Goal: Find specific page/section: Find specific page/section

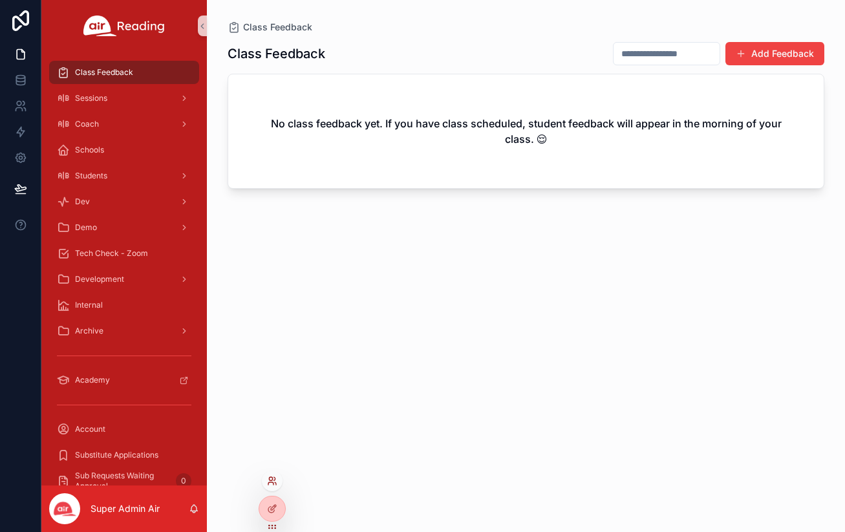
click at [269, 478] on icon at bounding box center [270, 478] width 3 height 3
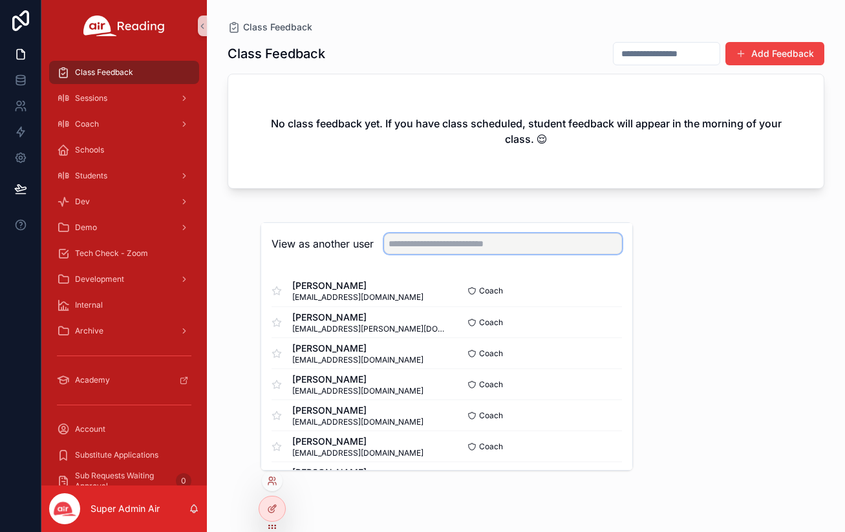
click at [426, 244] on input "text" at bounding box center [503, 243] width 238 height 21
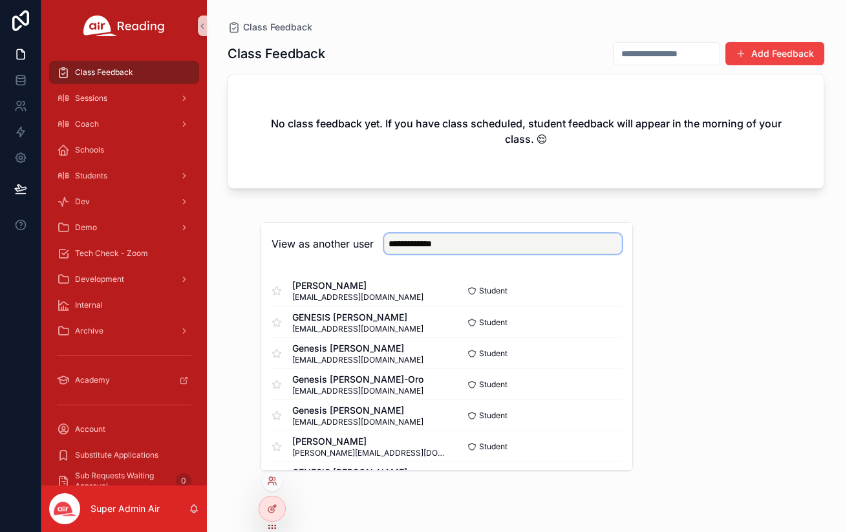
type input "**********"
drag, startPoint x: 462, startPoint y: 246, endPoint x: 382, endPoint y: 239, distance: 80.5
click at [382, 239] on div "**********" at bounding box center [498, 243] width 248 height 21
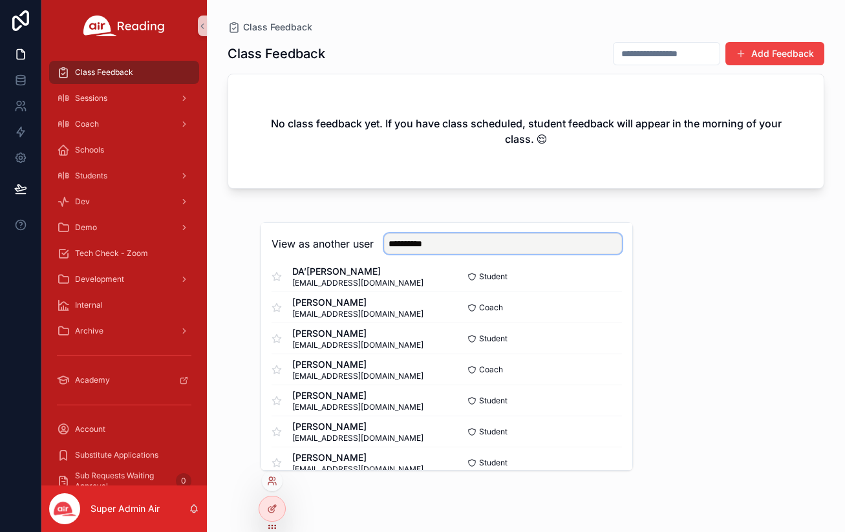
scroll to position [326, 0]
type input "**********"
click at [605, 305] on button "Select" at bounding box center [605, 306] width 34 height 19
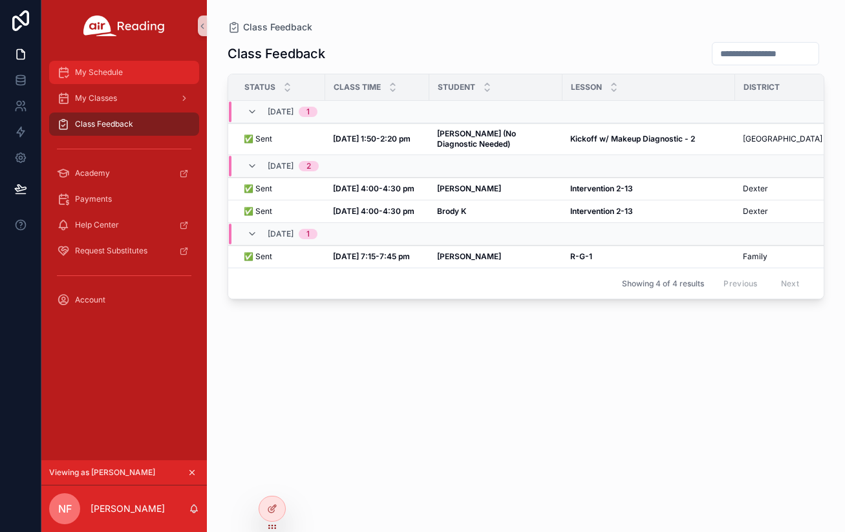
click at [109, 76] on span "My Schedule" at bounding box center [99, 72] width 48 height 10
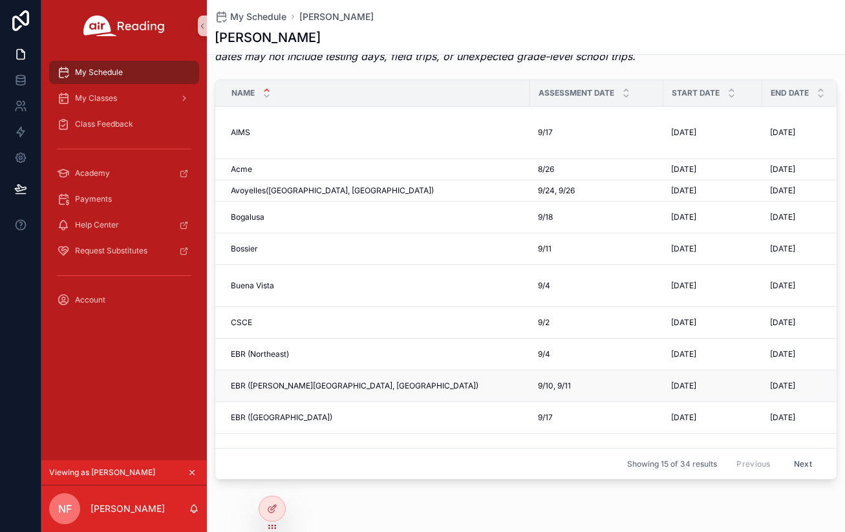
scroll to position [1, 0]
click at [121, 97] on div "My Classes" at bounding box center [124, 98] width 134 height 21
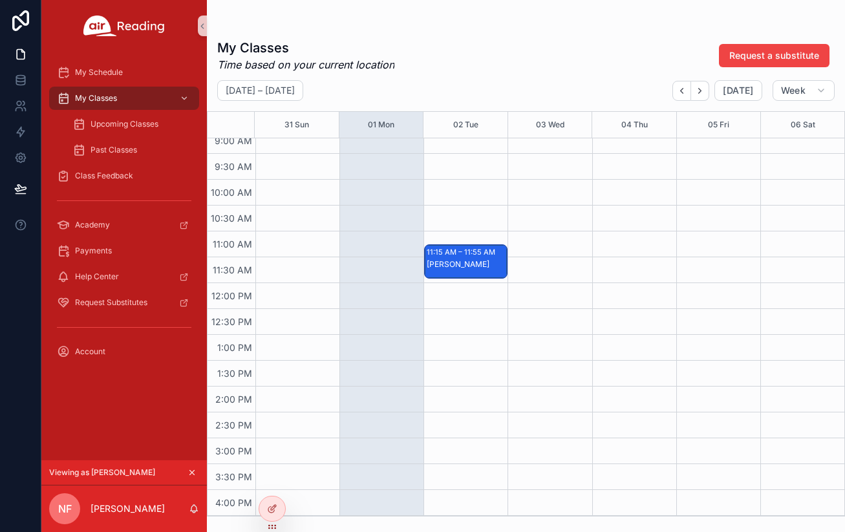
scroll to position [482, 0]
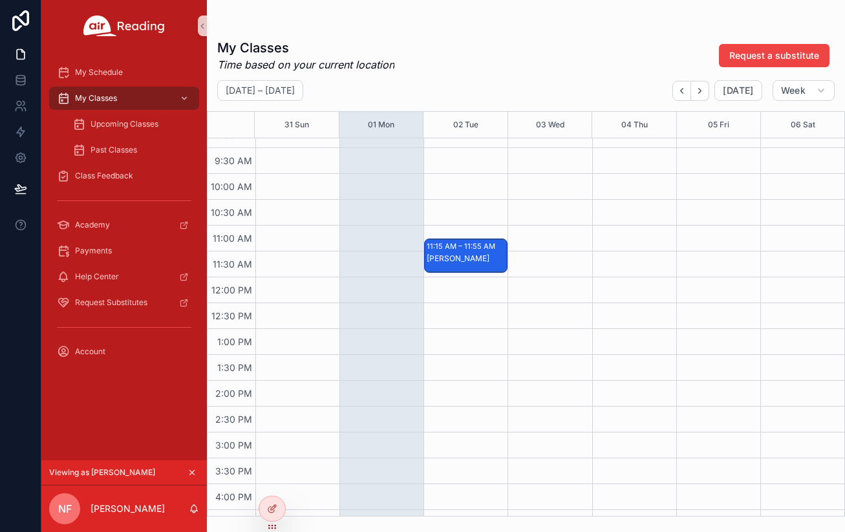
click at [475, 264] on div "Emma B" at bounding box center [467, 259] width 80 height 12
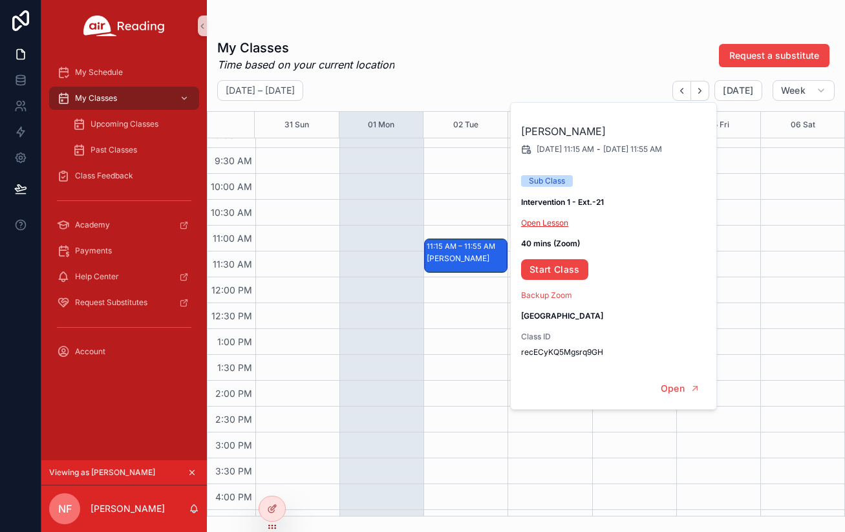
click at [541, 220] on link "Open Lesson" at bounding box center [544, 223] width 47 height 10
click at [132, 122] on span "Upcoming Classes" at bounding box center [125, 124] width 68 height 10
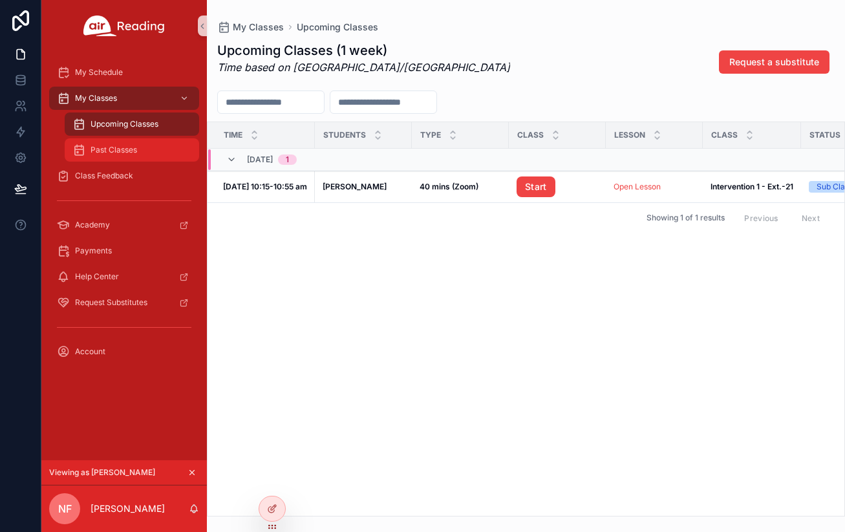
click at [112, 153] on span "Past Classes" at bounding box center [114, 150] width 47 height 10
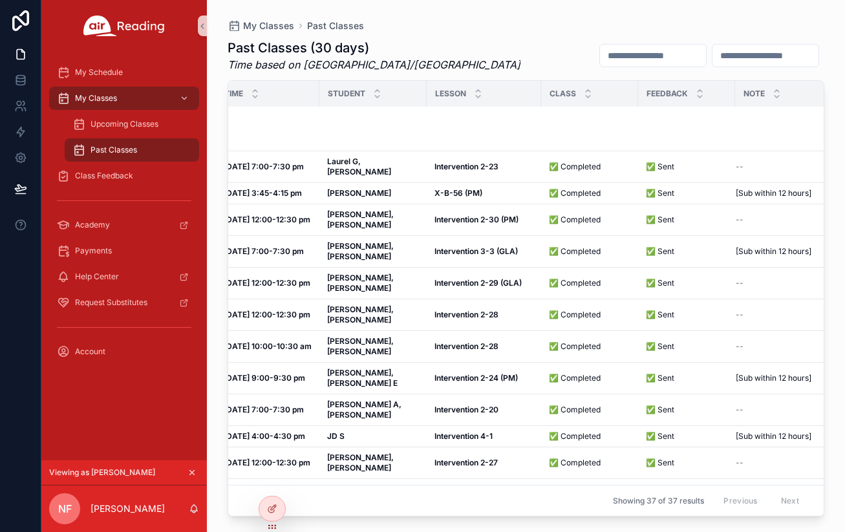
scroll to position [0, 20]
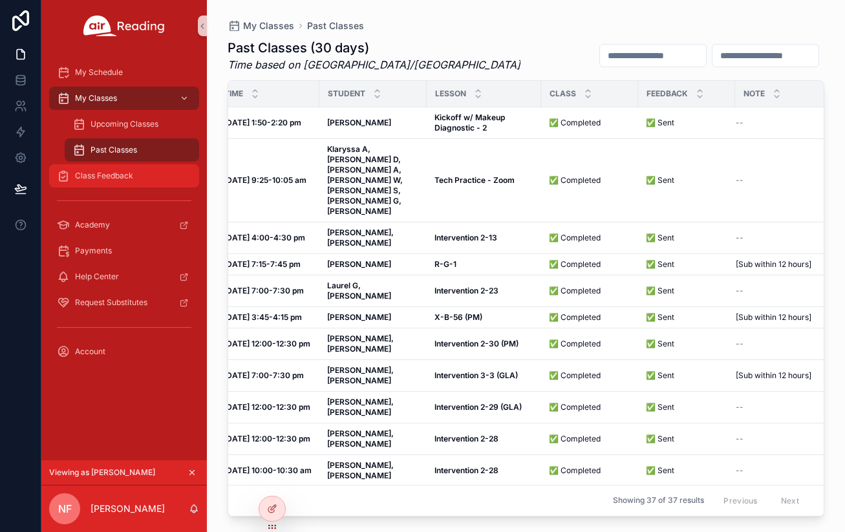
click at [110, 177] on span "Class Feedback" at bounding box center [104, 176] width 58 height 10
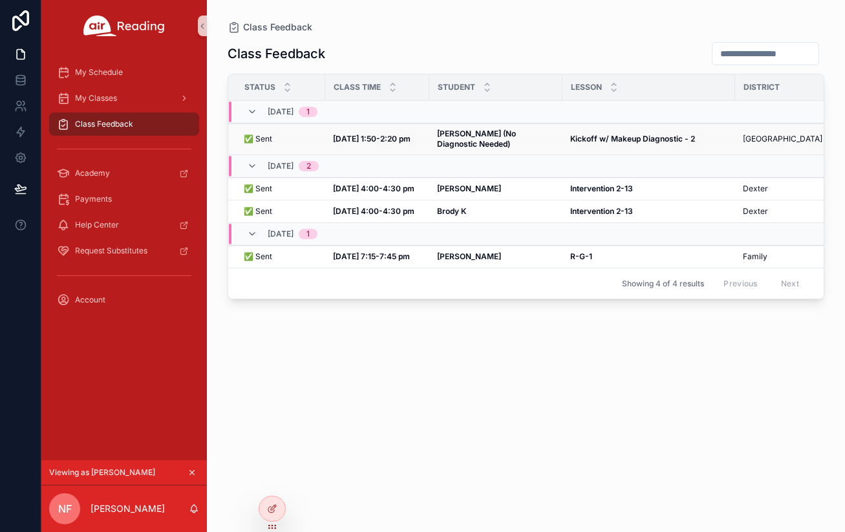
click at [264, 138] on span "✅ Sent" at bounding box center [258, 139] width 28 height 10
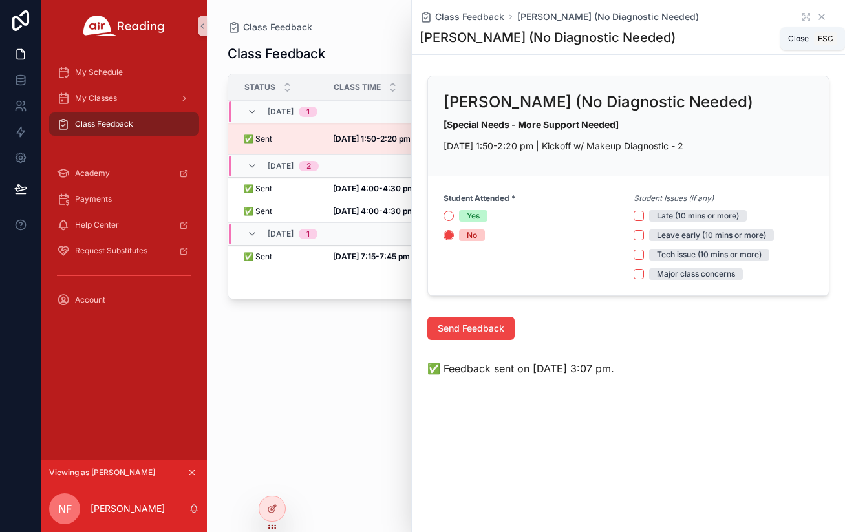
click at [822, 14] on icon "scrollable content" at bounding box center [822, 17] width 10 height 10
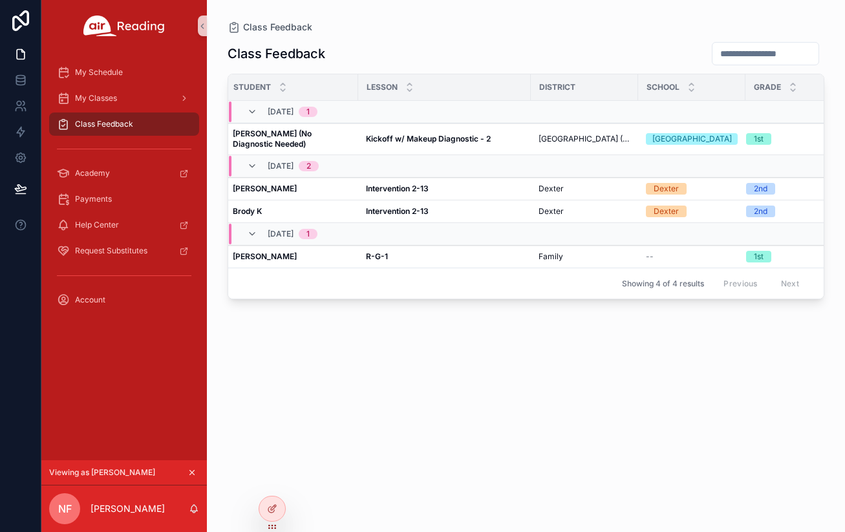
scroll to position [0, 220]
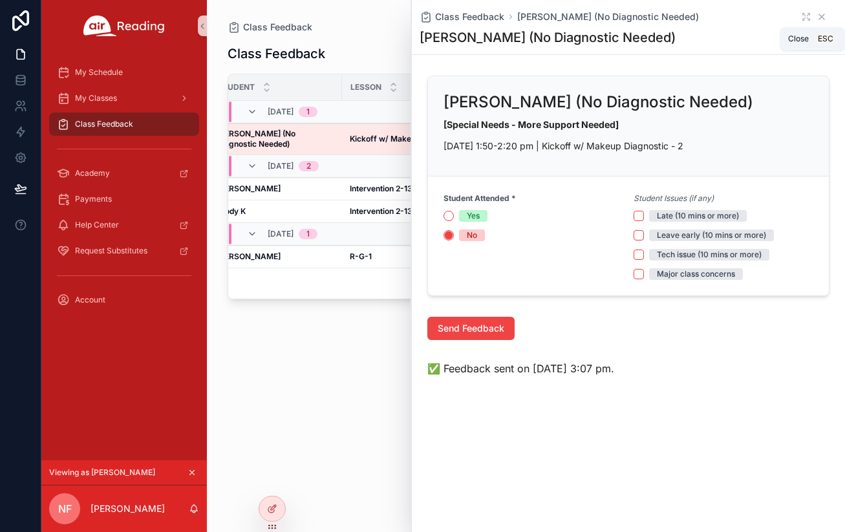
click at [826, 12] on icon "scrollable content" at bounding box center [822, 17] width 10 height 10
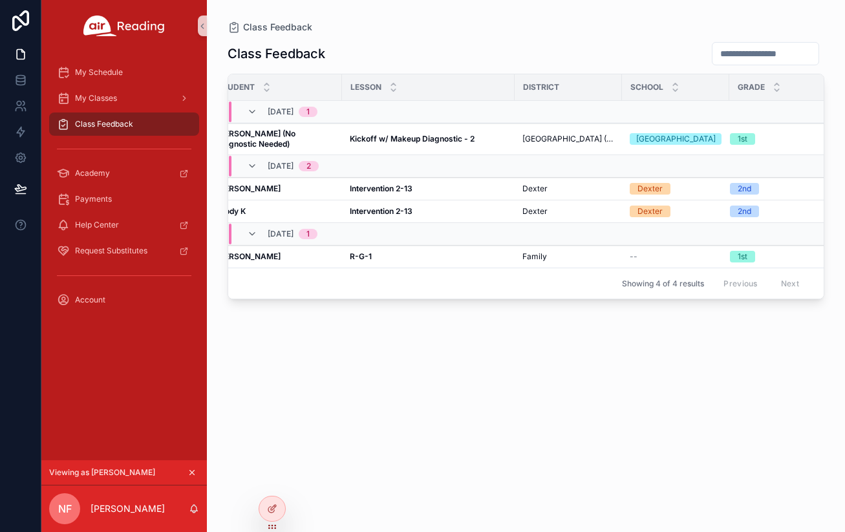
click at [193, 472] on icon "scrollable content" at bounding box center [192, 473] width 5 height 5
